Goal: Task Accomplishment & Management: Manage account settings

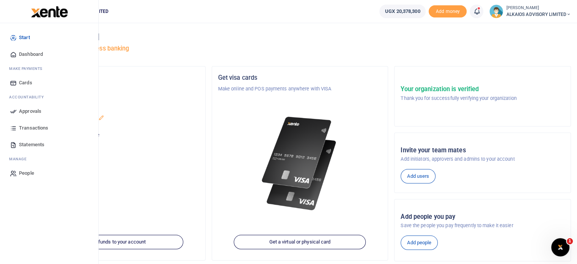
click at [11, 110] on icon at bounding box center [13, 111] width 7 height 7
click at [35, 112] on span "Approvals" at bounding box center [30, 111] width 22 height 8
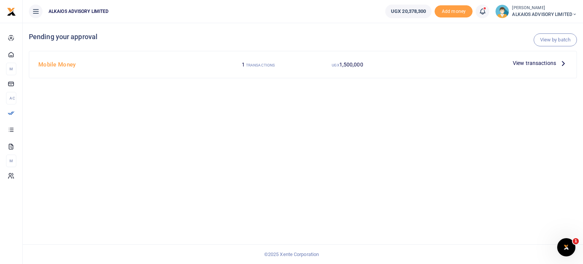
click at [555, 63] on span "View transactions" at bounding box center [533, 63] width 43 height 8
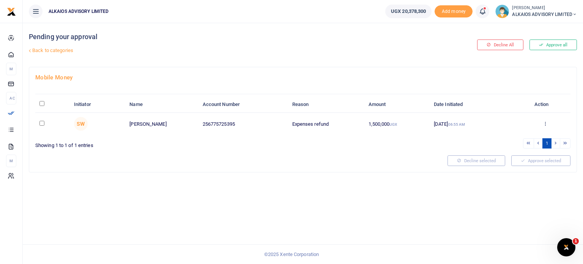
click at [526, 160] on div "Approve selected" at bounding box center [540, 160] width 65 height 11
click at [41, 123] on input "checkbox" at bounding box center [41, 123] width 5 height 5
checkbox input "true"
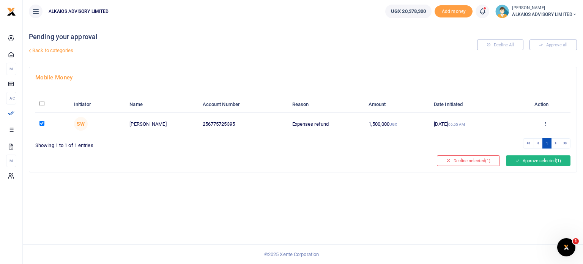
click at [520, 158] on button "Approve selected (1)" at bounding box center [538, 160] width 64 height 11
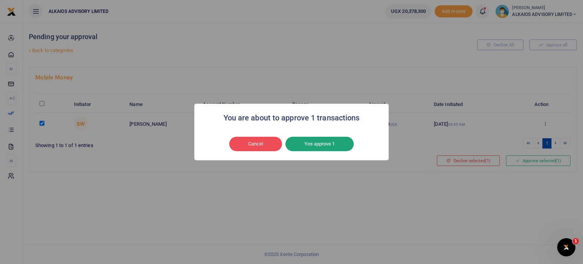
click at [321, 145] on button "Yes approve 1" at bounding box center [319, 144] width 68 height 14
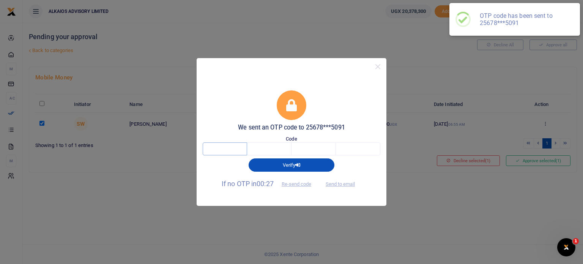
click at [240, 150] on input "text" at bounding box center [225, 148] width 44 height 13
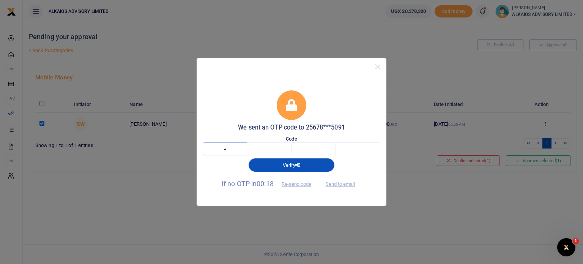
type input "9"
type input "5"
type input "1"
